Goal: Information Seeking & Learning: Learn about a topic

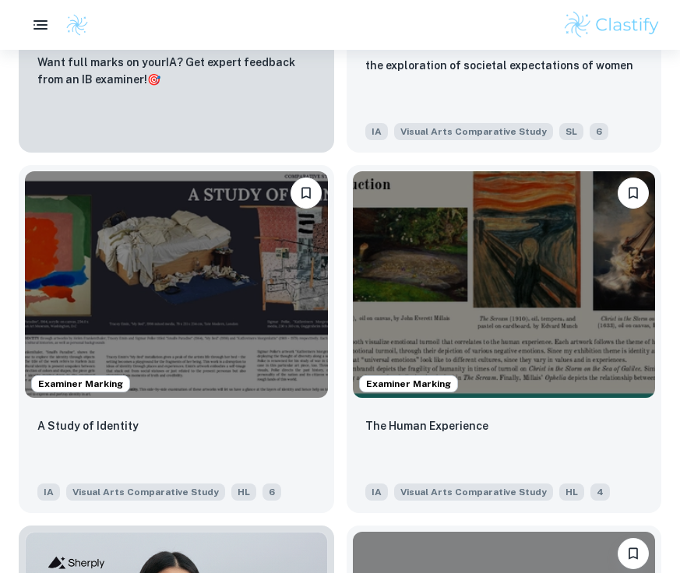
scroll to position [1029, 0]
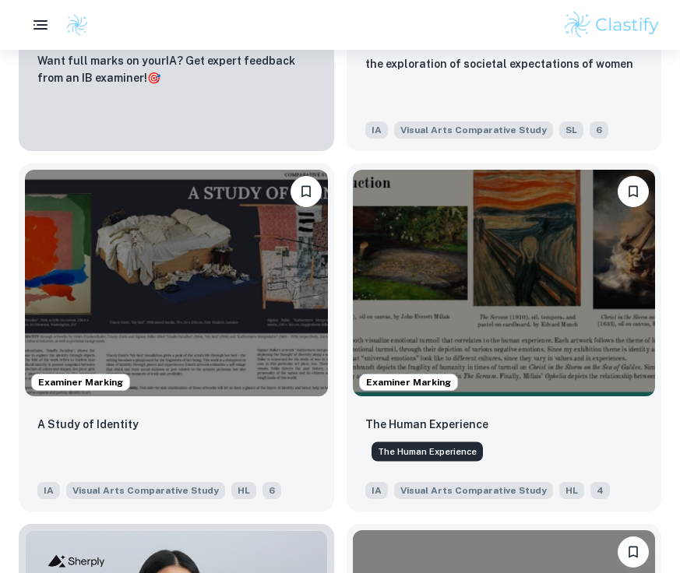
click at [385, 436] on div "The Human Experience" at bounding box center [427, 448] width 115 height 32
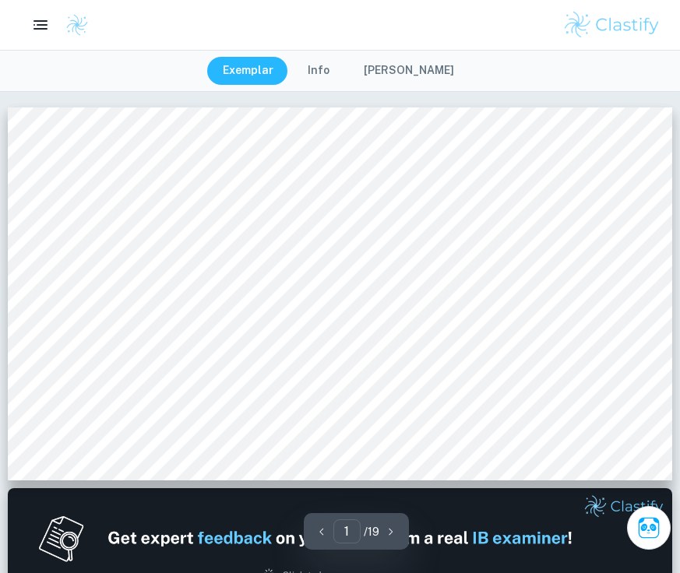
type input "3"
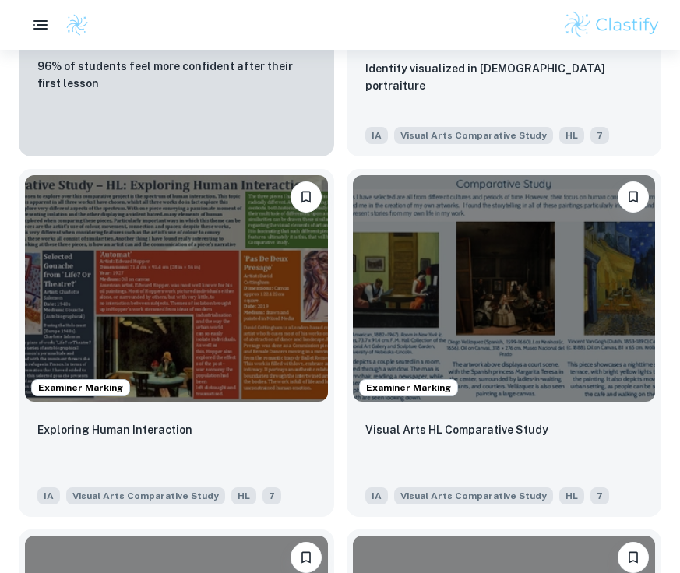
scroll to position [1748, 0]
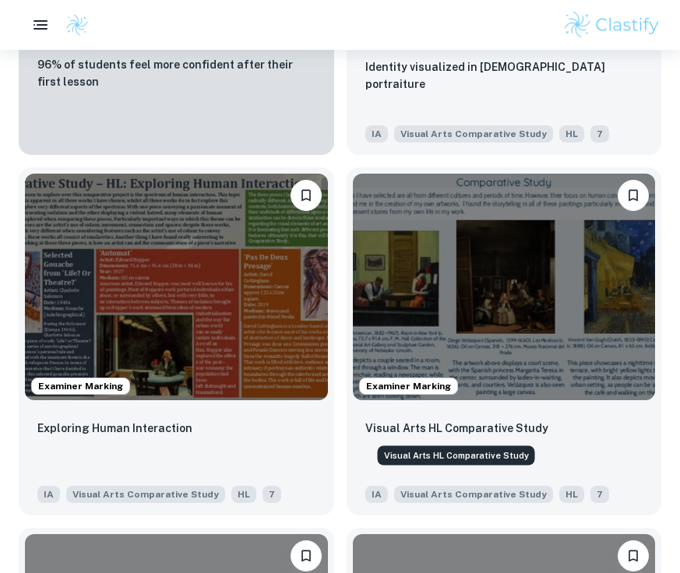
click at [454, 436] on div "Visual Arts HL Comparative Study" at bounding box center [456, 452] width 161 height 32
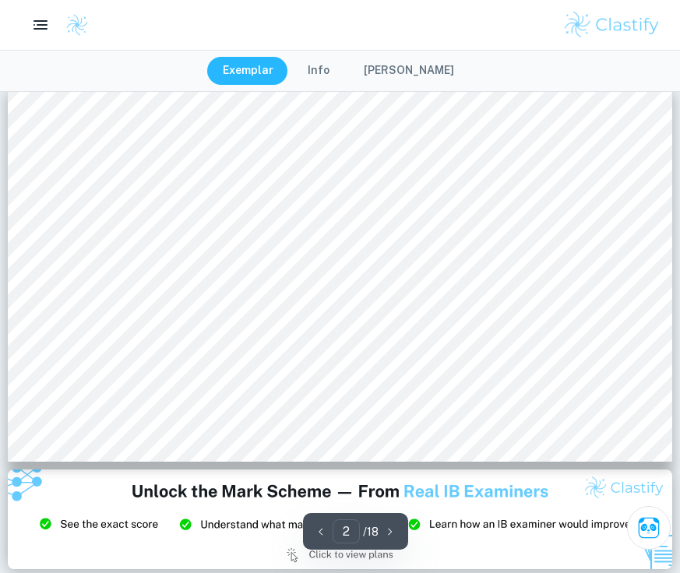
scroll to position [510, 0]
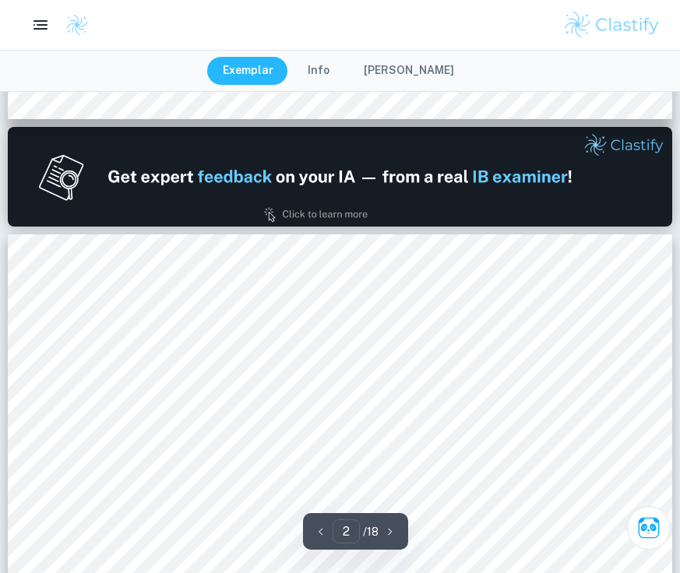
type input "1"
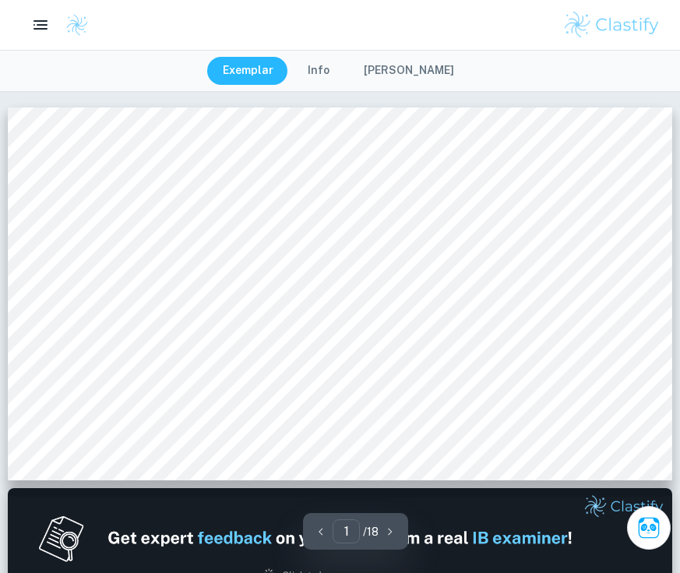
scroll to position [11, 0]
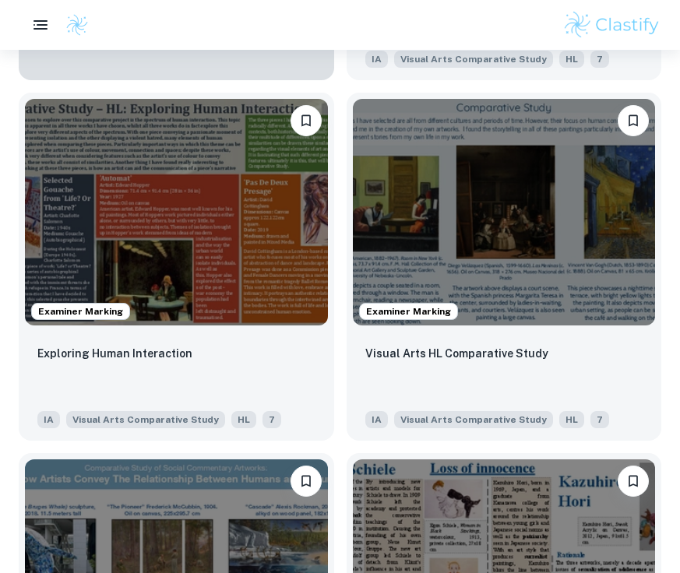
scroll to position [1821, 0]
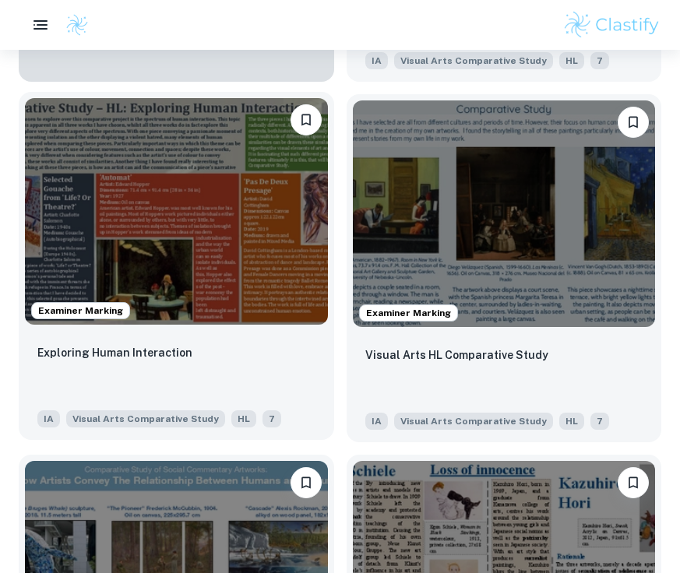
click at [180, 296] on img at bounding box center [176, 211] width 303 height 227
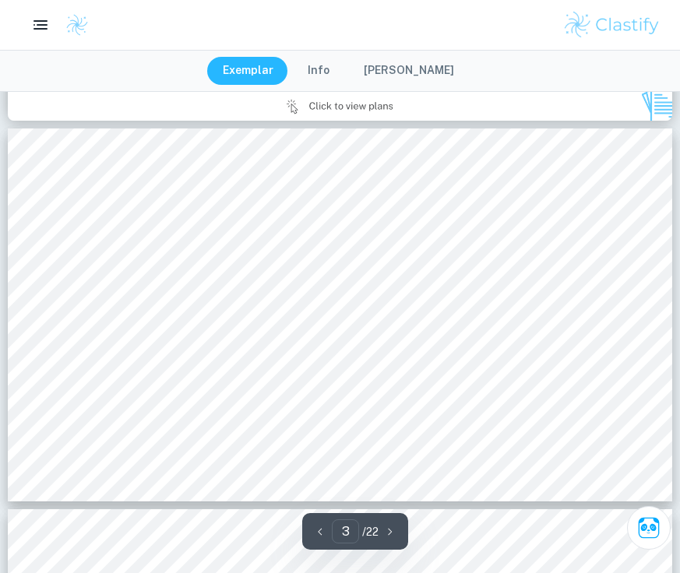
scroll to position [936, 0]
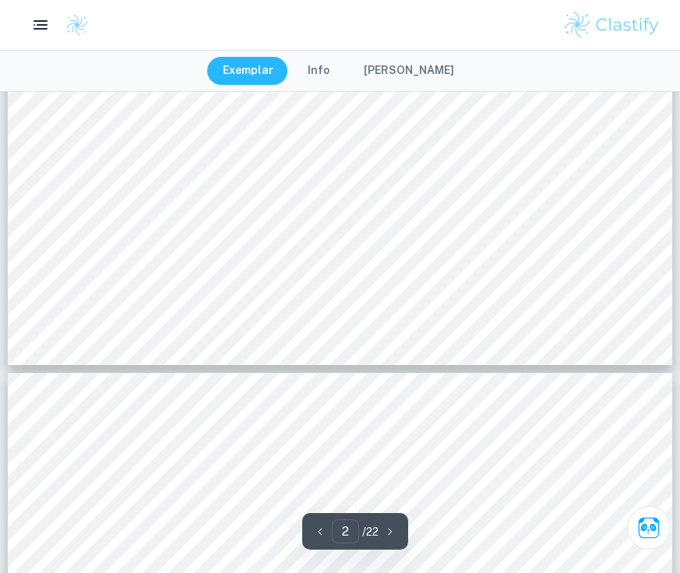
type input "1"
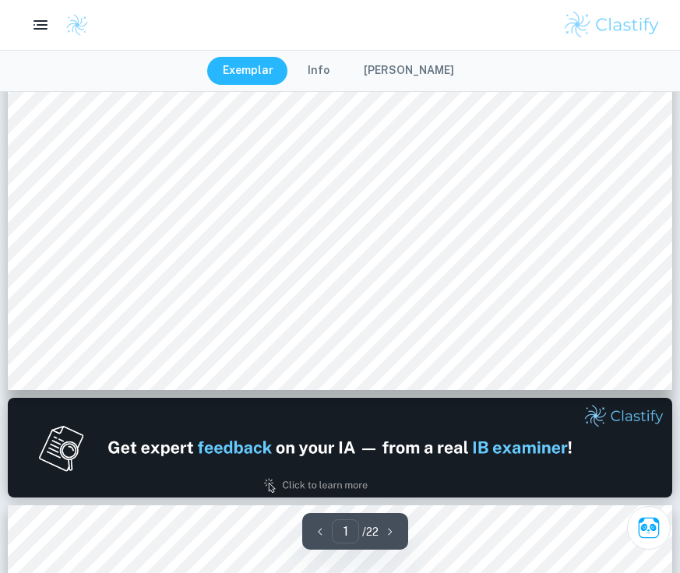
scroll to position [0, 0]
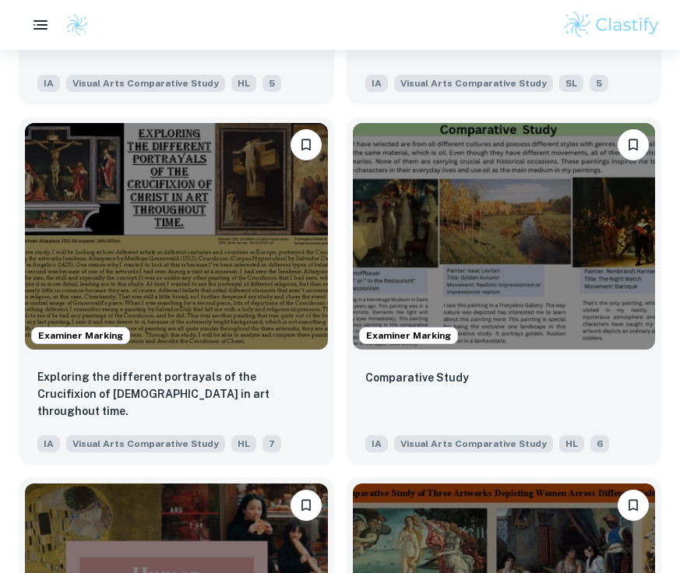
scroll to position [2876, 0]
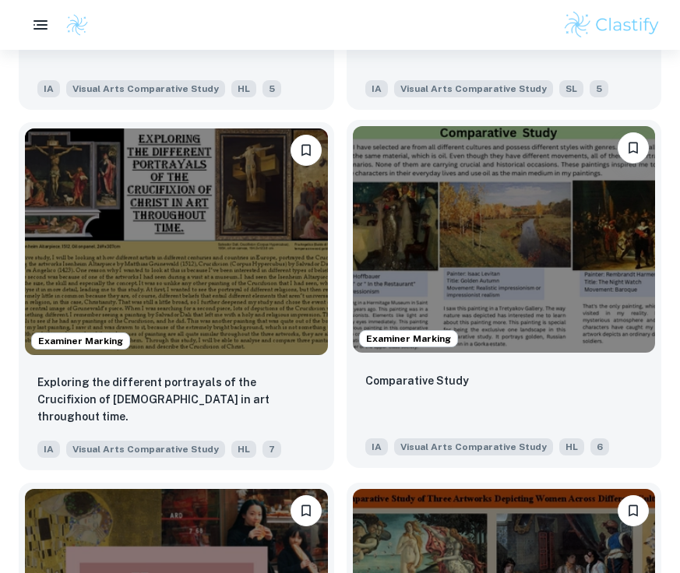
click at [414, 275] on img at bounding box center [504, 239] width 303 height 227
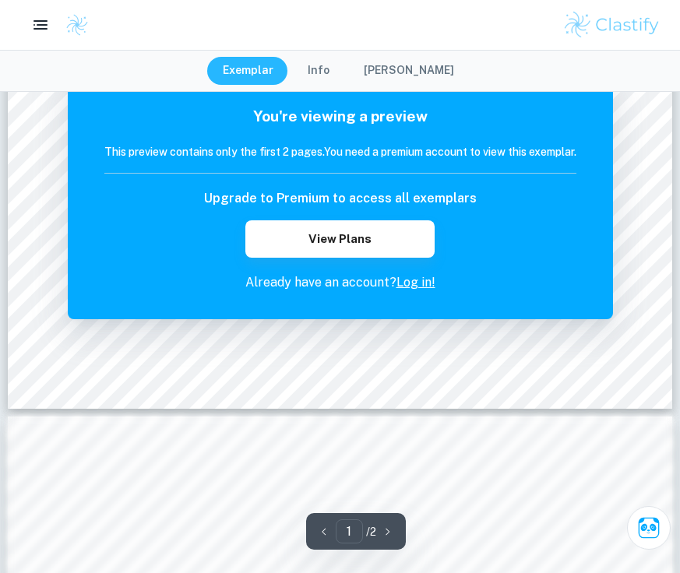
scroll to position [74, 0]
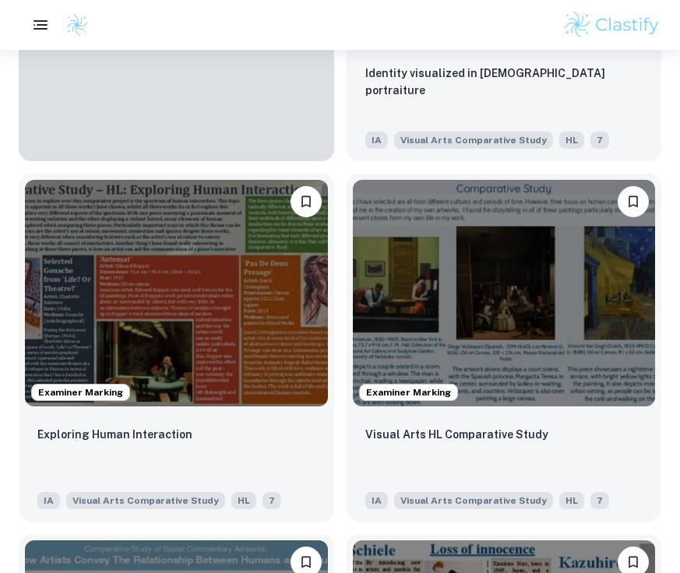
scroll to position [1743, 0]
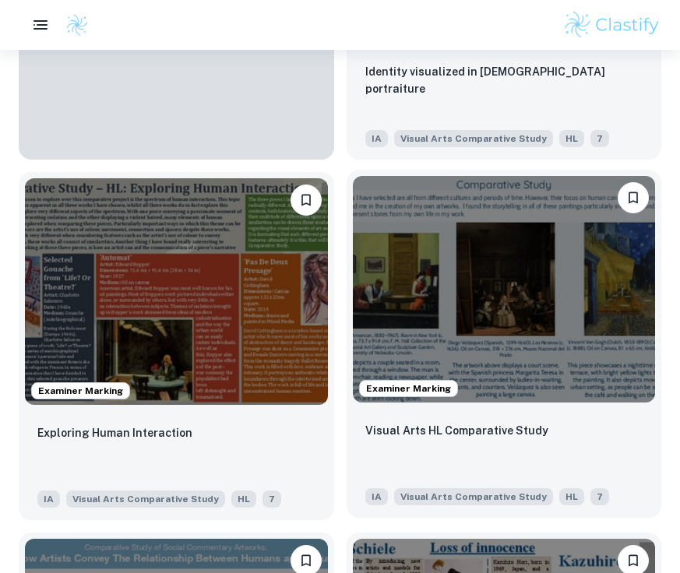
click at [475, 323] on img at bounding box center [504, 289] width 303 height 227
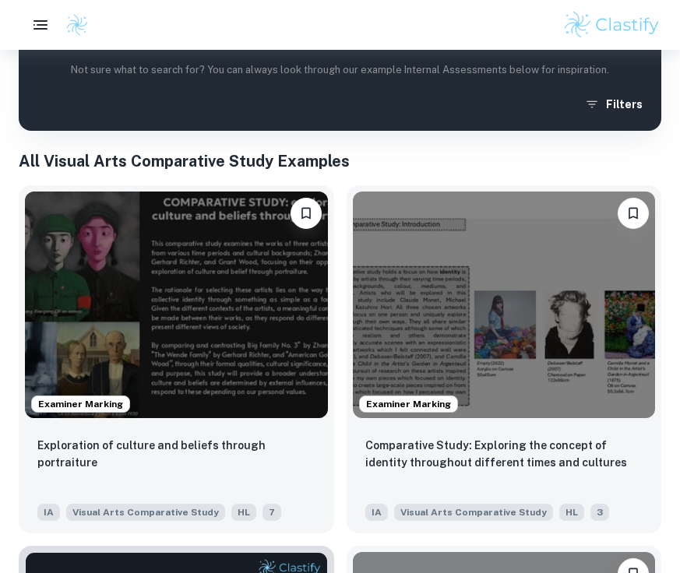
scroll to position [289, 0]
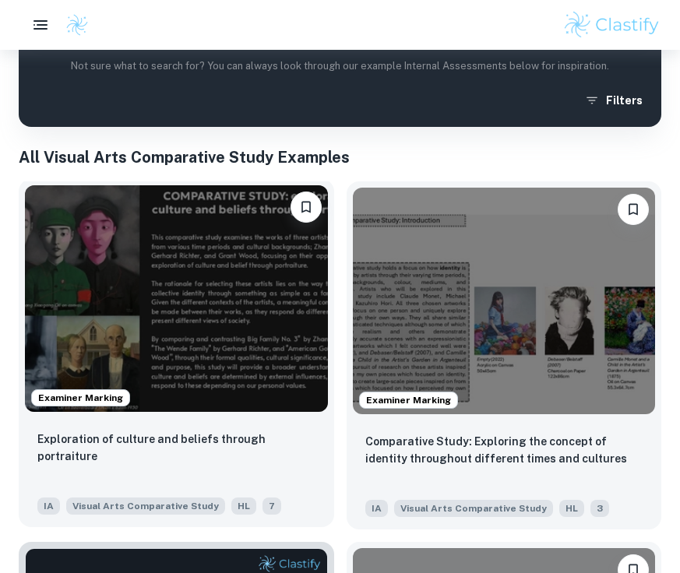
click at [270, 396] on img at bounding box center [176, 298] width 303 height 227
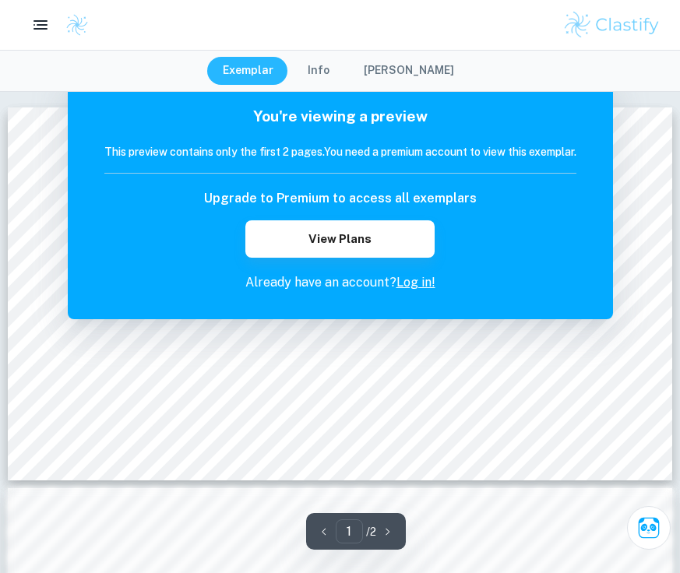
scroll to position [289, 0]
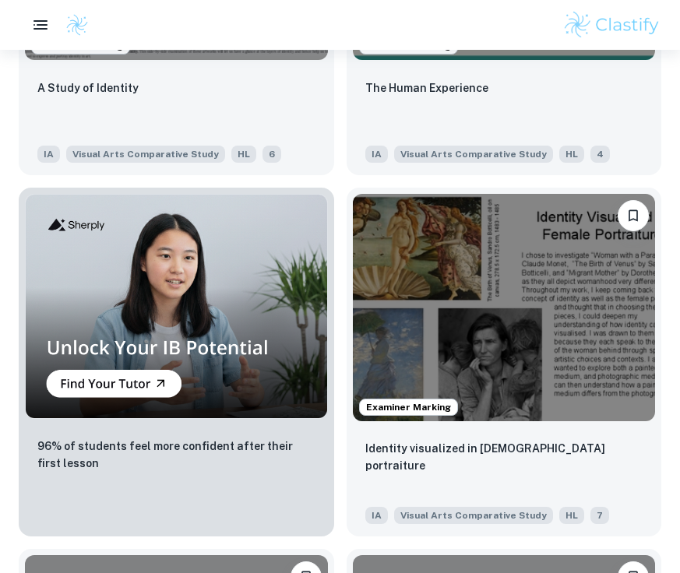
scroll to position [1370, 0]
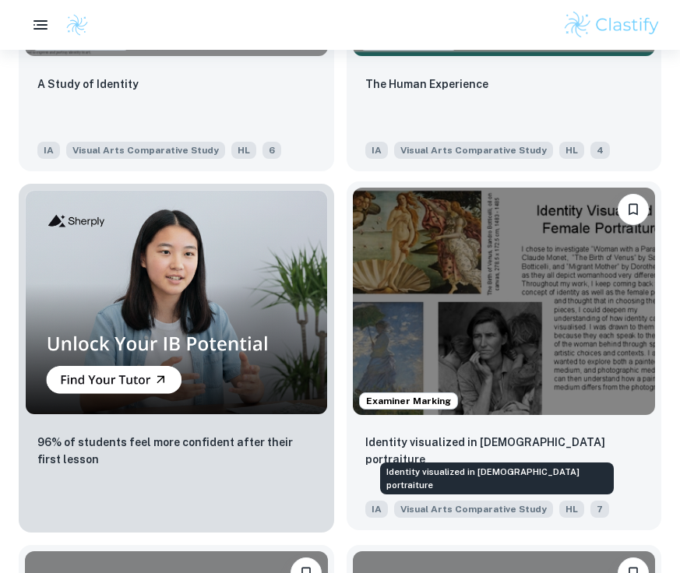
click at [396, 441] on p "Identity visualized in [DEMOGRAPHIC_DATA] portraiture" at bounding box center [504, 451] width 278 height 34
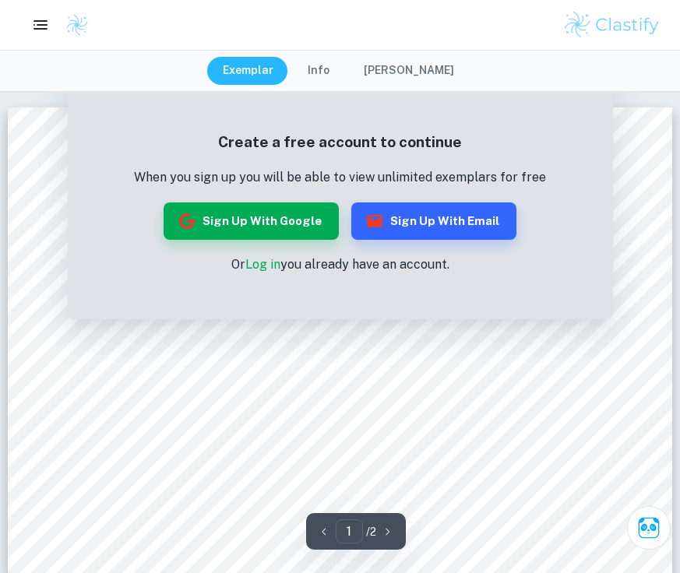
click at [273, 263] on link "Log in" at bounding box center [262, 264] width 35 height 15
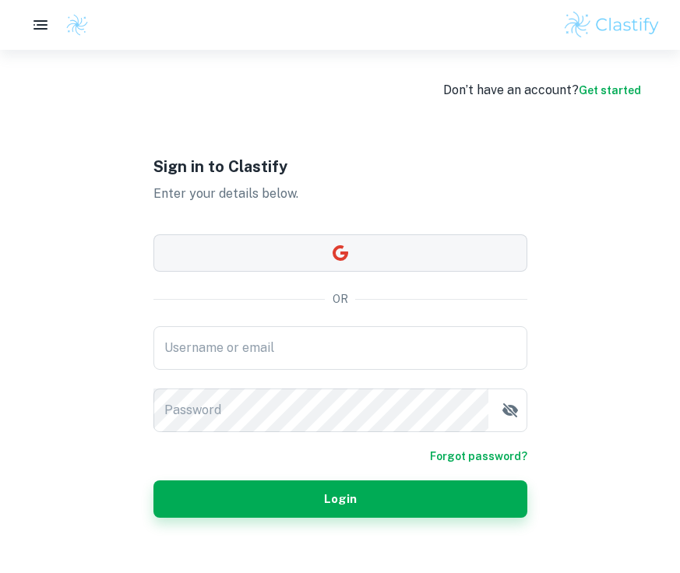
click at [394, 249] on button "button" at bounding box center [340, 253] width 374 height 37
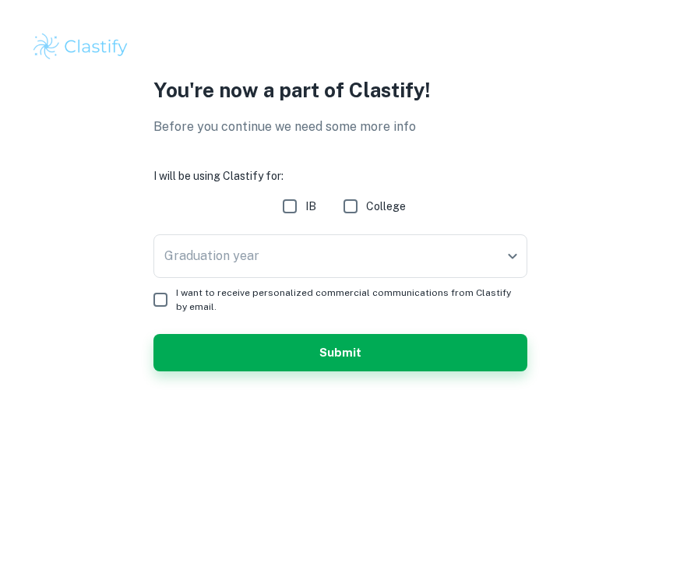
click at [282, 208] on input "IB" at bounding box center [289, 206] width 31 height 31
checkbox input "true"
click at [277, 260] on body "We value your privacy We use cookies to enhance your browsing experience, serve…" at bounding box center [340, 286] width 680 height 573
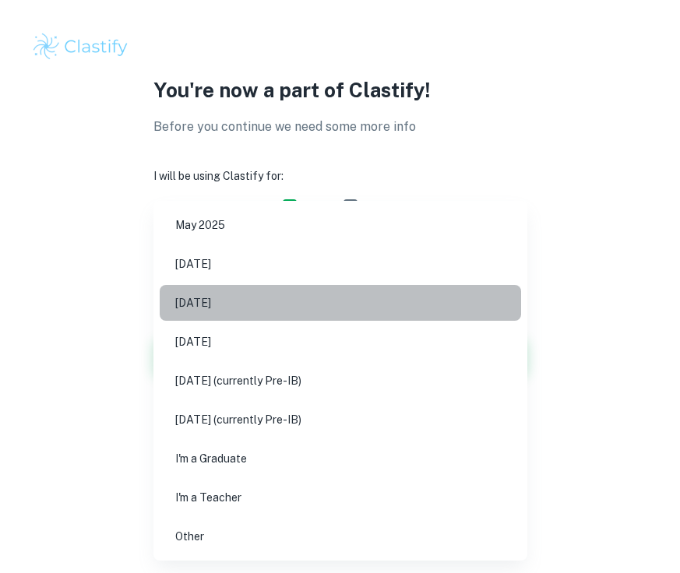
click at [261, 317] on li "May 2026" at bounding box center [341, 303] width 362 height 36
type input "M26"
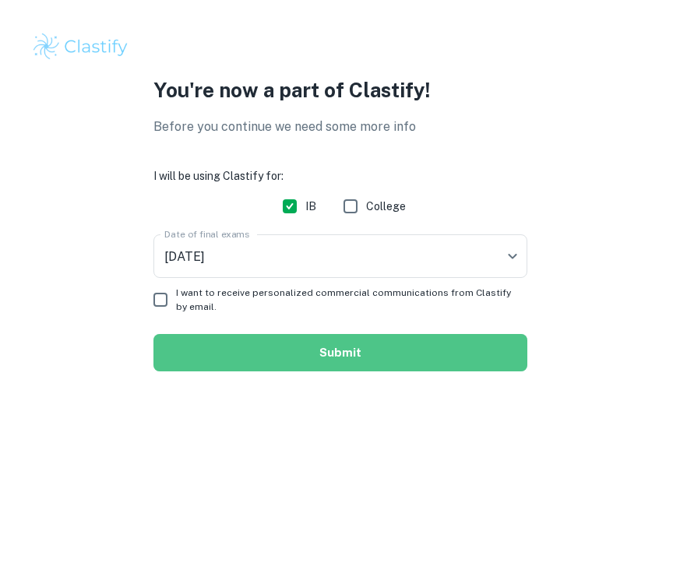
click at [231, 360] on button "Submit" at bounding box center [340, 352] width 374 height 37
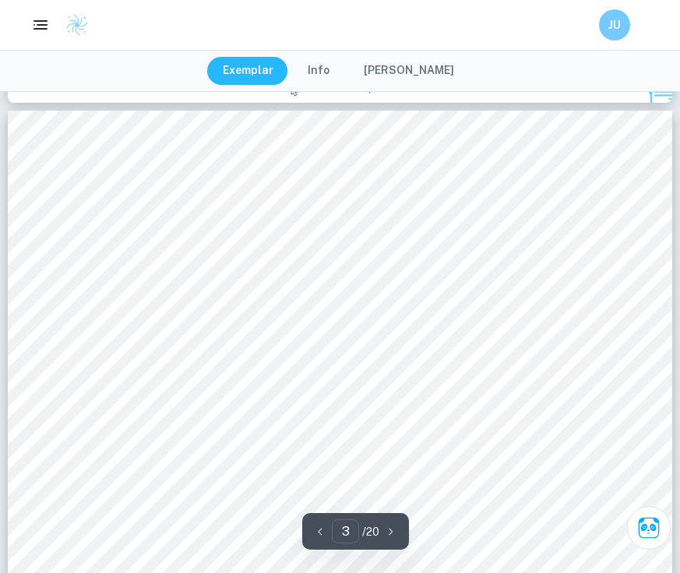
scroll to position [1035, 0]
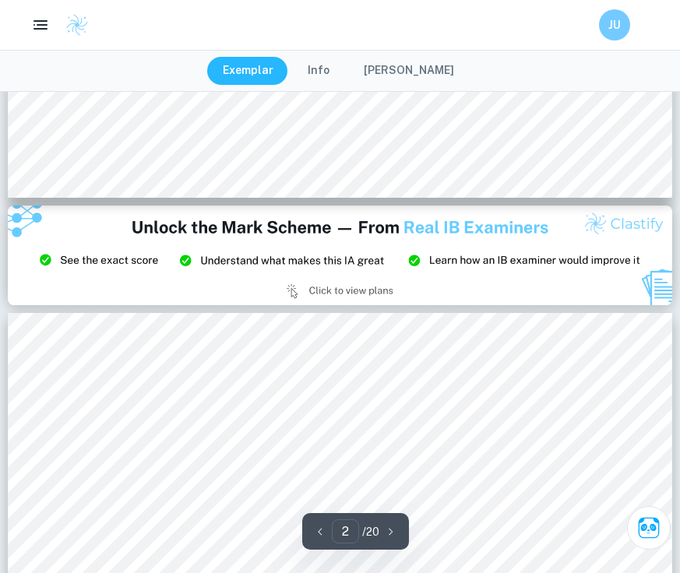
type input "3"
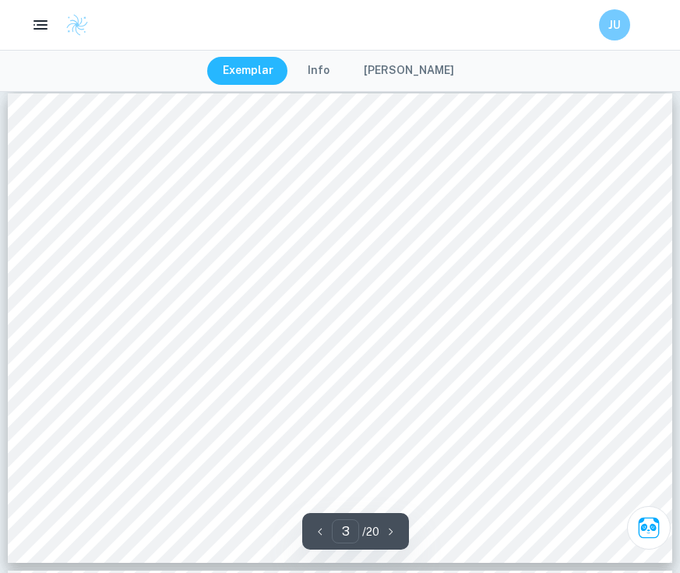
scroll to position [1186, 0]
